Goal: Information Seeking & Learning: Find specific fact

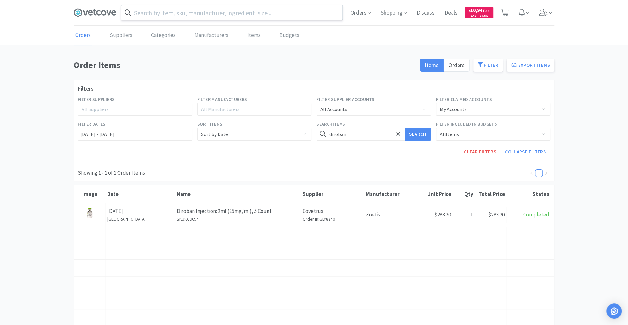
click at [191, 12] on input "text" at bounding box center [231, 12] width 221 height 15
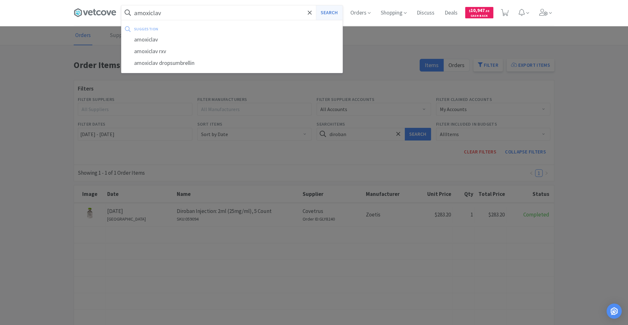
type input "amoxiclav"
click at [327, 13] on button "Search" at bounding box center [329, 12] width 26 height 15
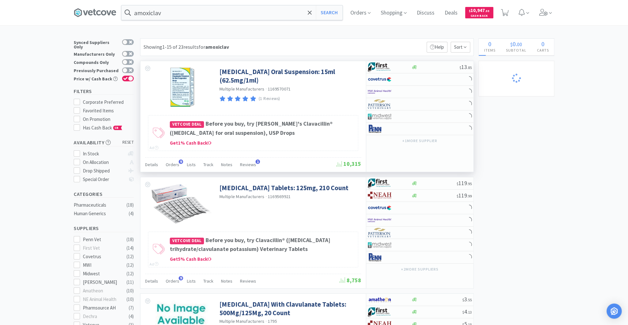
select select "40"
select select "2"
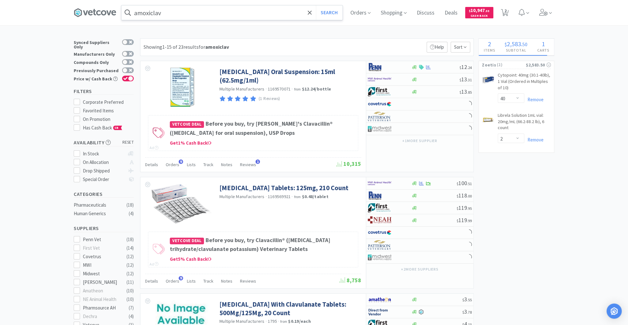
click at [191, 15] on input "amoxiclav" at bounding box center [231, 12] width 221 height 15
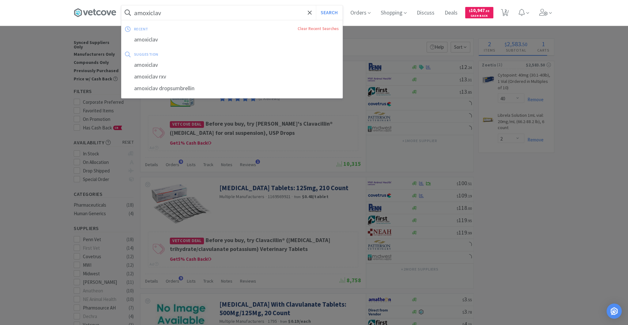
click at [168, 12] on input "amoxiclav" at bounding box center [231, 12] width 221 height 15
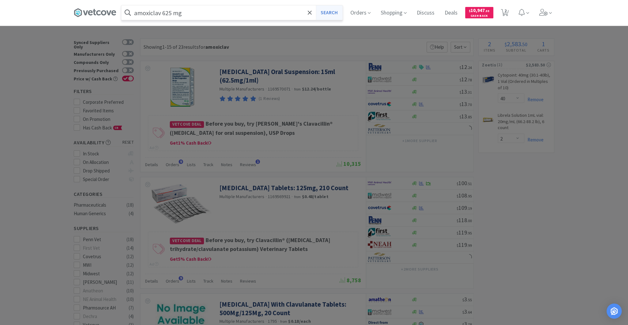
type input "amoxiclav 625 mg"
click at [333, 13] on button "Search" at bounding box center [329, 12] width 26 height 15
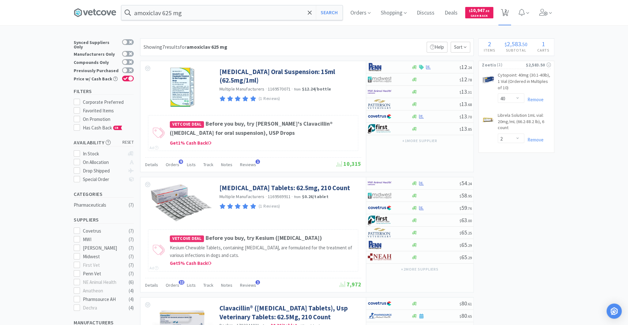
click at [507, 10] on span "2" at bounding box center [506, 10] width 2 height 25
select select "40"
select select "2"
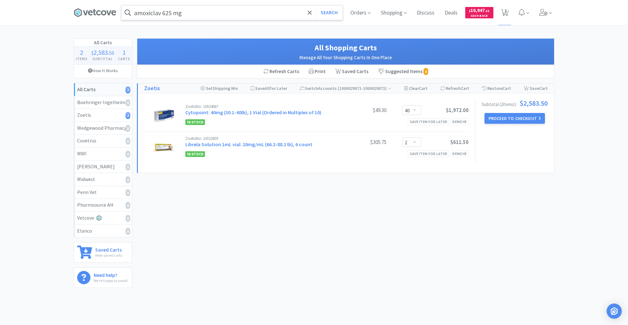
click at [195, 15] on input "amoxiclav 625 mg" at bounding box center [231, 12] width 221 height 15
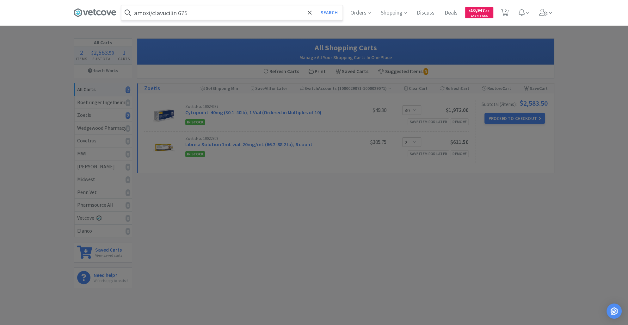
type input "amoxi/clavucilin 675"
click at [316, 5] on button "Search" at bounding box center [329, 12] width 26 height 15
select select "40"
select select "2"
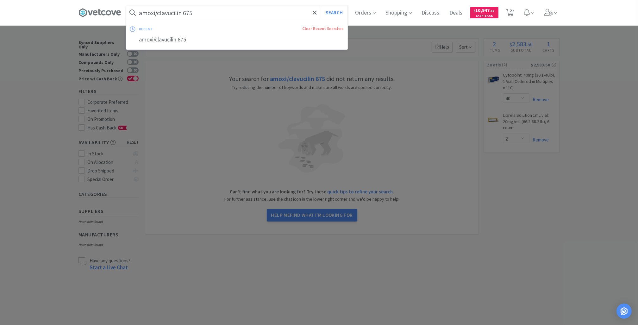
click at [195, 15] on input "amoxi/clavucilin 675" at bounding box center [236, 12] width 221 height 15
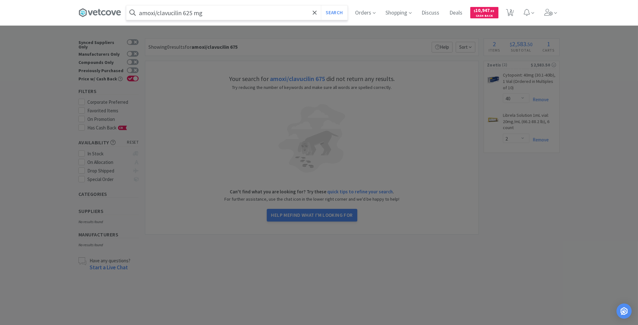
type input "amoxi/clavucilin 625 mg"
click at [321, 5] on button "Search" at bounding box center [334, 12] width 26 height 15
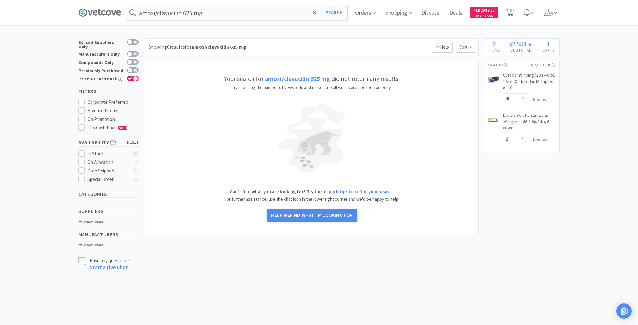
click at [354, 12] on span "Orders" at bounding box center [365, 12] width 25 height 25
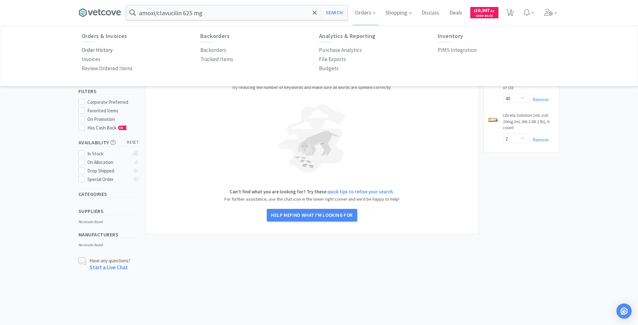
click at [103, 51] on p "Order History" at bounding box center [97, 50] width 31 height 9
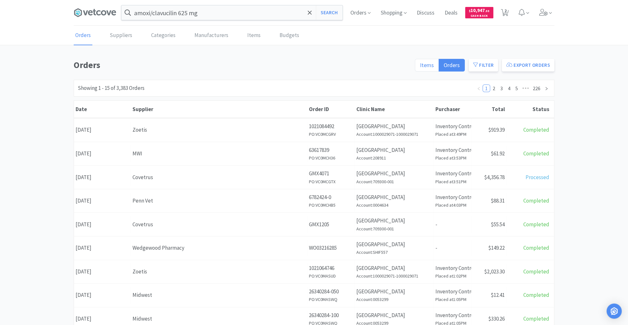
click at [422, 64] on span "Items" at bounding box center [427, 64] width 14 height 7
click at [420, 67] on input "Items" at bounding box center [420, 67] width 0 height 0
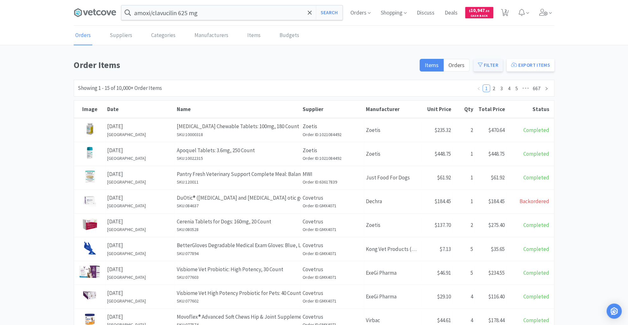
click at [486, 64] on button "Filter" at bounding box center [488, 65] width 29 height 13
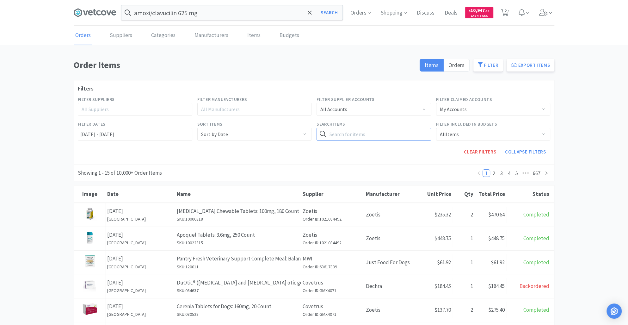
click at [335, 134] on input "text" at bounding box center [374, 134] width 115 height 13
click at [419, 136] on button "Search" at bounding box center [418, 134] width 26 height 13
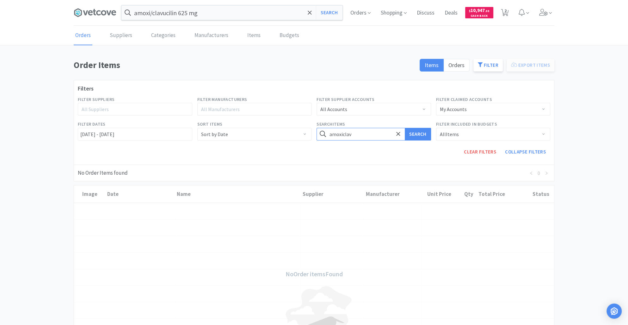
click at [366, 138] on input "amoxiclav" at bounding box center [374, 134] width 115 height 13
click at [416, 129] on button "Search" at bounding box center [418, 134] width 26 height 13
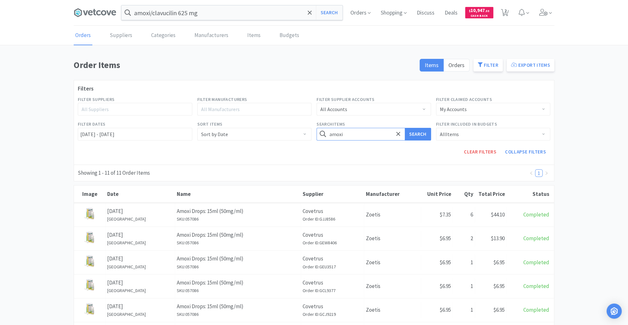
click at [349, 132] on input "amoxi" at bounding box center [374, 134] width 115 height 13
type input "amoxiclav"
click at [419, 132] on button "Search" at bounding box center [418, 134] width 26 height 13
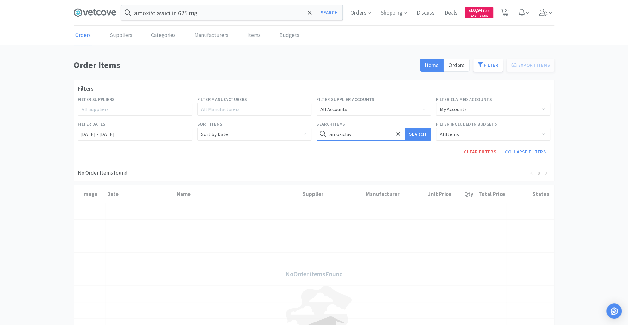
click at [365, 133] on input "amoxiclav" at bounding box center [374, 134] width 115 height 13
click at [423, 134] on button "Search" at bounding box center [418, 134] width 26 height 13
click at [364, 135] on input "amoxiclav" at bounding box center [374, 134] width 115 height 13
type input "clavamox"
click at [405, 128] on button "Search" at bounding box center [418, 134] width 26 height 13
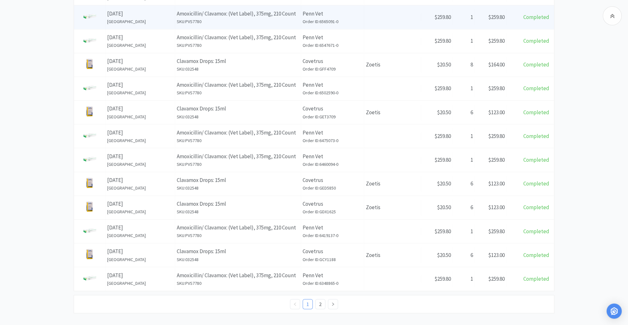
scroll to position [272, 0]
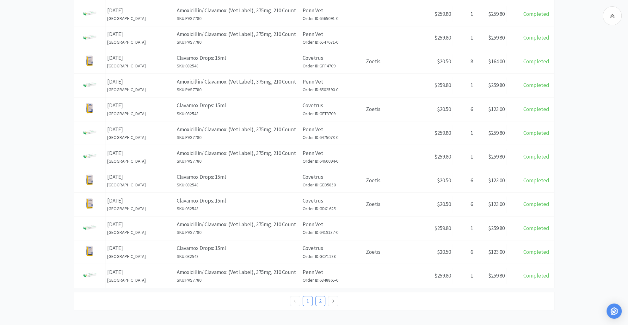
click at [319, 297] on link "2" at bounding box center [320, 300] width 9 height 9
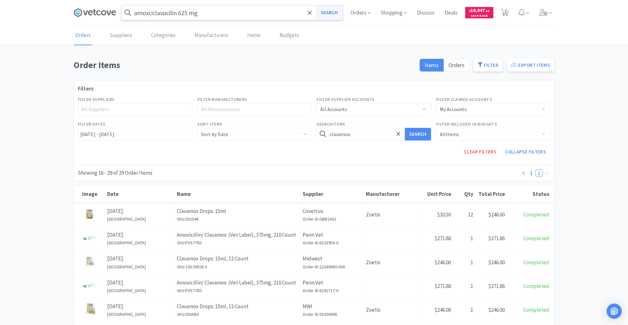
click at [329, 14] on button "Search" at bounding box center [329, 12] width 26 height 15
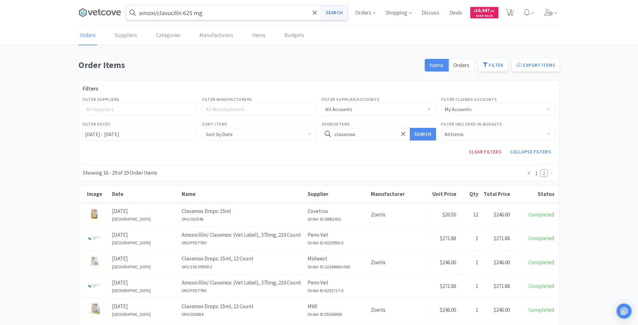
select select "40"
select select "2"
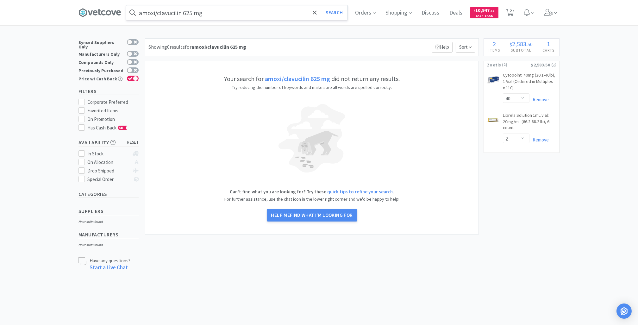
click at [217, 11] on input "amoxi/clavucilin 625 mg" at bounding box center [236, 12] width 221 height 15
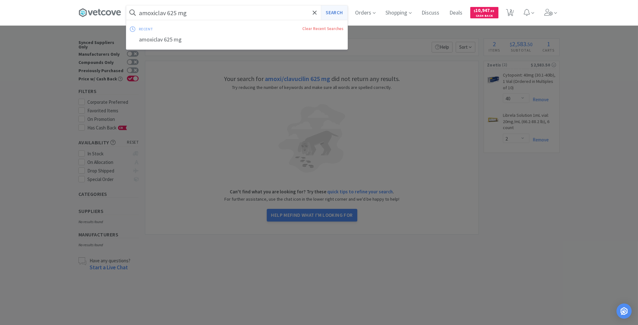
click at [328, 16] on button "Search" at bounding box center [334, 12] width 26 height 15
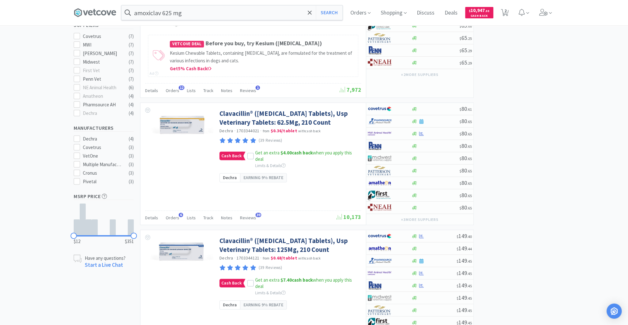
scroll to position [195, 0]
click at [176, 15] on input "amoxiclav 625 mg" at bounding box center [231, 12] width 221 height 15
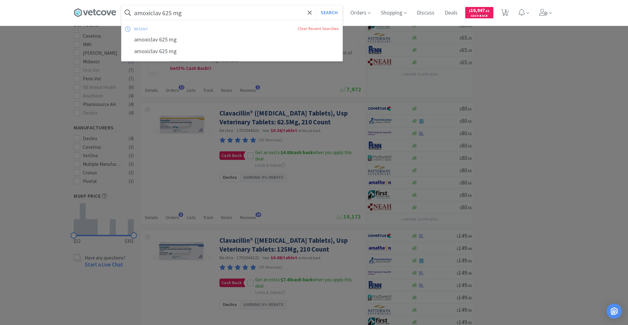
click at [176, 15] on input "amoxiclav 625 mg" at bounding box center [231, 12] width 221 height 15
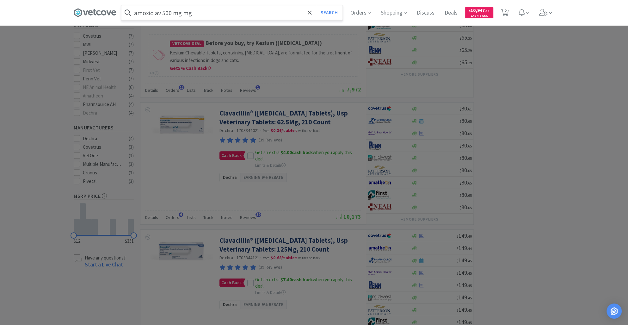
type input "amoxiclav 500 mg mg"
click at [316, 5] on button "Search" at bounding box center [329, 12] width 26 height 15
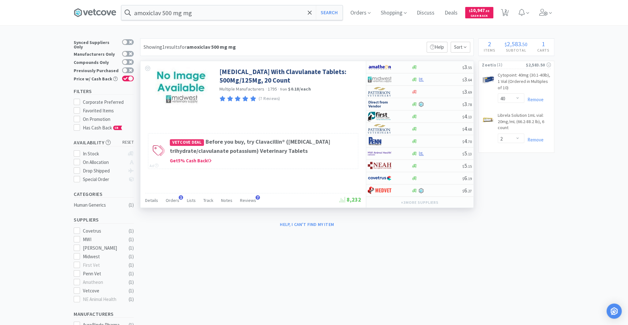
click at [331, 90] on div "Multiple Manufacturers · 1795 · from $0.18 / each" at bounding box center [290, 89] width 140 height 7
click at [332, 100] on div "(7 Reviews)" at bounding box center [290, 99] width 140 height 9
click at [202, 71] on img at bounding box center [181, 87] width 53 height 41
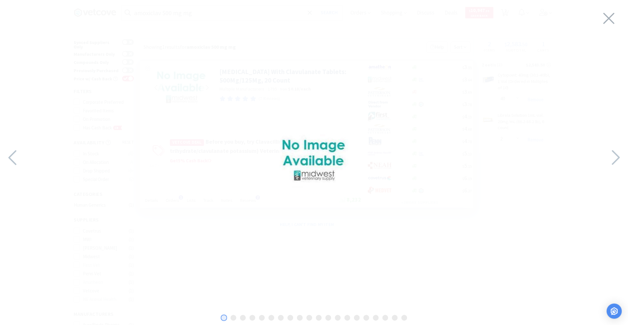
click at [202, 71] on div at bounding box center [314, 160] width 628 height 309
click at [611, 15] on icon at bounding box center [608, 18] width 13 height 18
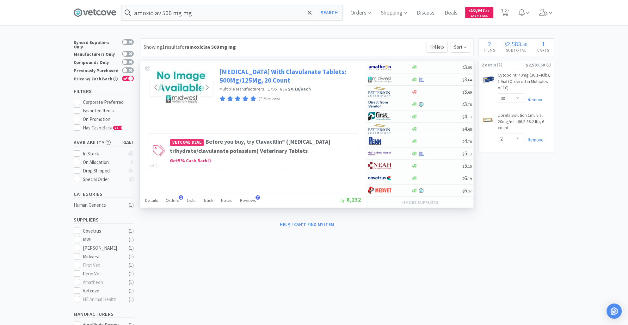
click at [307, 73] on link "[MEDICAL_DATA] With Clavulanate Tablets: 500Mg/125Mg, 20 Count" at bounding box center [290, 75] width 140 height 17
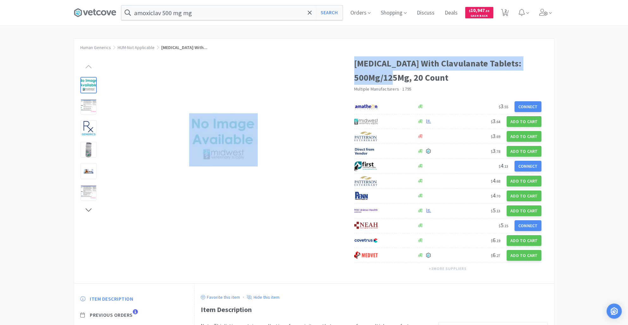
drag, startPoint x: 353, startPoint y: 63, endPoint x: 409, endPoint y: 82, distance: 59.3
click at [409, 82] on div "[MEDICAL_DATA] With Clavulanate Tablets: 500Mg/125Mg, 20 Count Multiple Manufac…" at bounding box center [314, 166] width 480 height 233
copy div "[MEDICAL_DATA] With Clavulanate Tablets: 500Mg/125Mg"
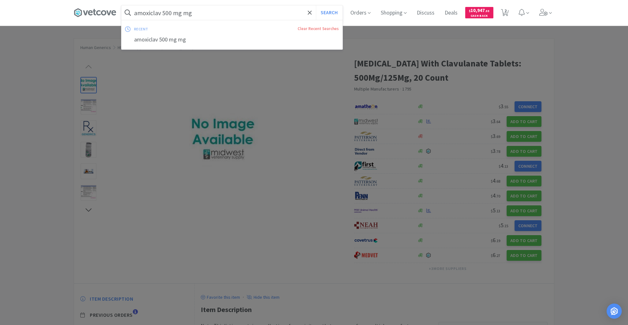
click at [220, 10] on input "amoxiclav 500 mg mg" at bounding box center [231, 12] width 221 height 15
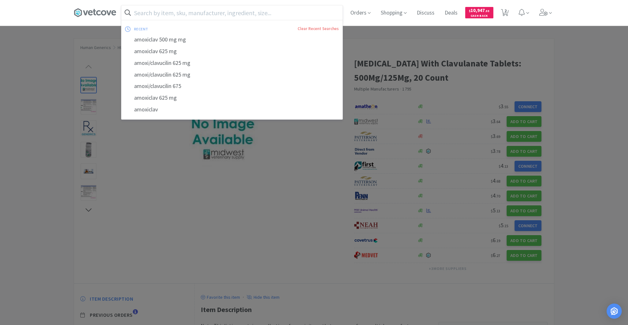
paste input "[MEDICAL_DATA] With Clavulanate Tablets: 500Mg/125Mg"
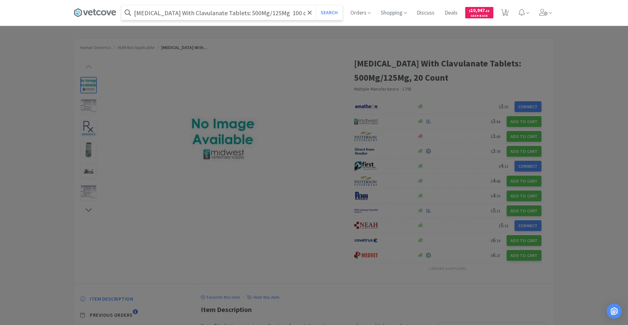
type input "[MEDICAL_DATA] With Clavulanate Tablets: 500Mg/125Mg 100 count"
click at [316, 5] on button "Search" at bounding box center [329, 12] width 26 height 15
select select "40"
select select "2"
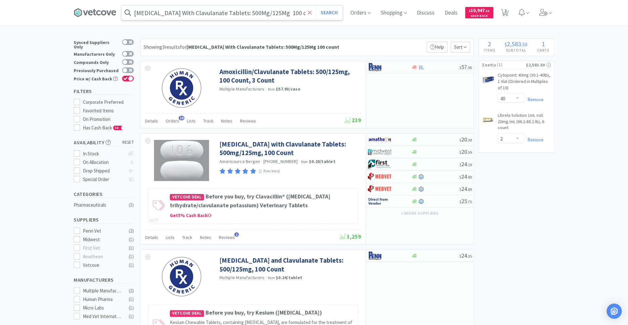
click at [312, 12] on icon at bounding box center [310, 12] width 4 height 4
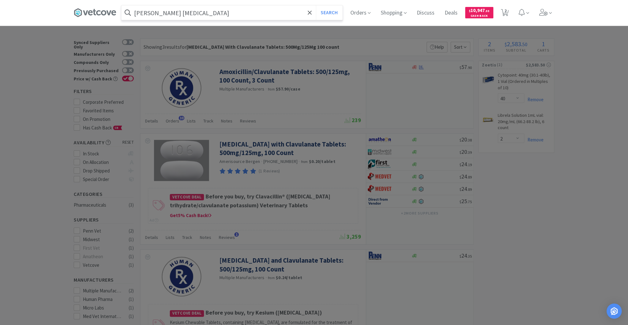
click at [316, 5] on button "Search" at bounding box center [329, 12] width 26 height 15
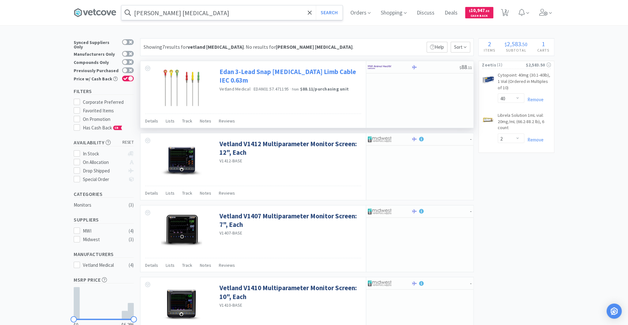
click at [251, 71] on link "Edan 3-Lead Snap [MEDICAL_DATA] Limb Cable IEC 0.63m" at bounding box center [290, 75] width 140 height 17
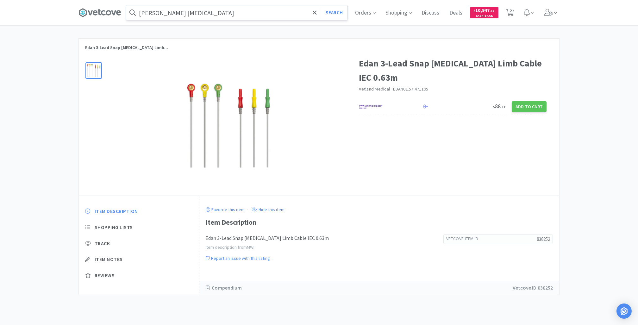
click at [202, 9] on input "[PERSON_NAME] [MEDICAL_DATA]" at bounding box center [236, 12] width 221 height 15
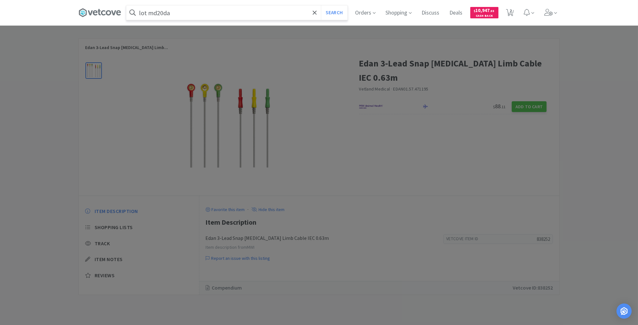
type input "lot md20da"
click at [321, 5] on button "Search" at bounding box center [334, 12] width 26 height 15
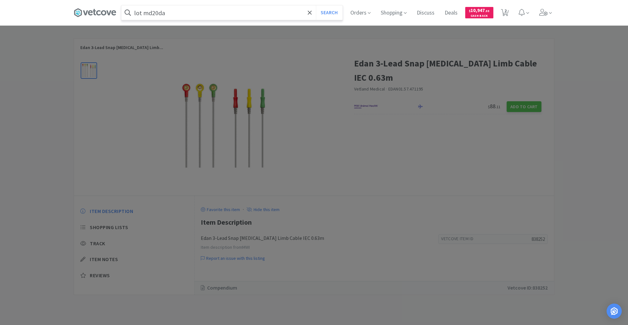
select select "40"
select select "2"
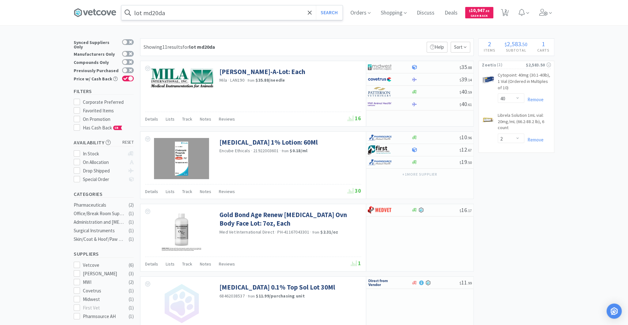
click at [187, 12] on input "lot md20da" at bounding box center [231, 12] width 221 height 15
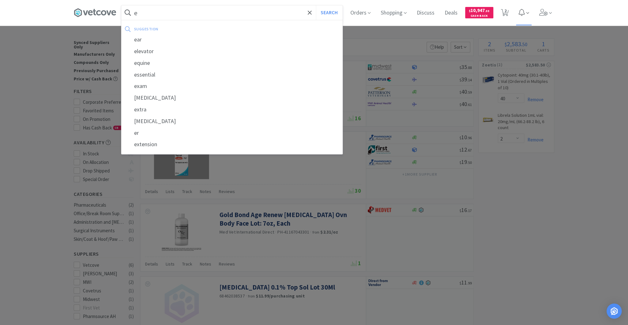
type input "e"
click at [495, 192] on div at bounding box center [314, 162] width 628 height 325
